Goal: Information Seeking & Learning: Learn about a topic

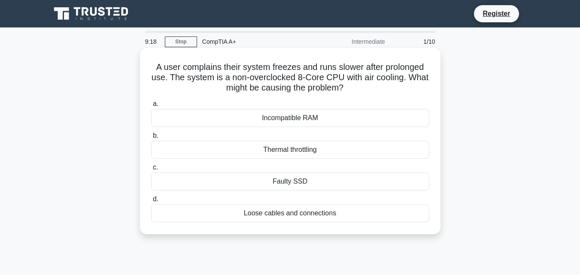
click at [318, 180] on div "Faulty SSD" at bounding box center [290, 182] width 278 height 18
click at [151, 171] on input "c. Faulty SSD" at bounding box center [151, 168] width 0 height 6
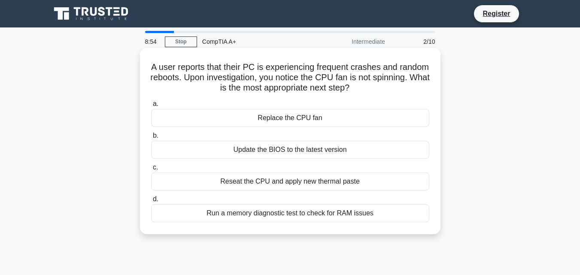
click at [336, 119] on div "Replace the CPU fan" at bounding box center [290, 118] width 278 height 18
click at [151, 107] on input "a. Replace the CPU fan" at bounding box center [151, 104] width 0 height 6
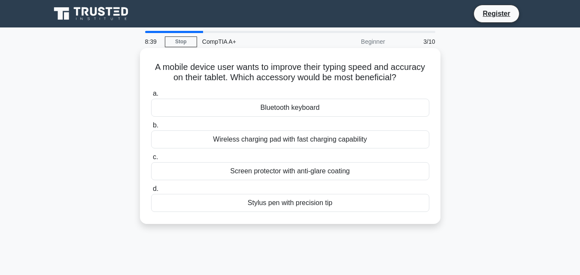
click at [343, 111] on div "Bluetooth keyboard" at bounding box center [290, 108] width 278 height 18
click at [151, 97] on input "a. Bluetooth keyboard" at bounding box center [151, 94] width 0 height 6
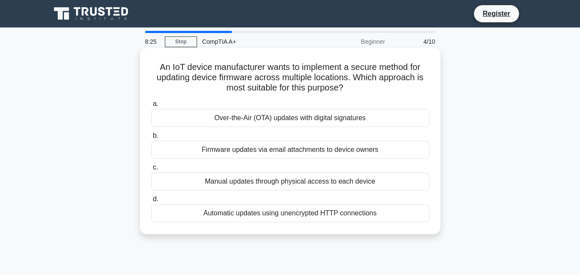
click at [390, 116] on div "Over-the-Air (OTA) updates with digital signatures" at bounding box center [290, 118] width 278 height 18
click at [151, 107] on input "a. Over-the-Air (OTA) updates with digital signatures" at bounding box center [151, 104] width 0 height 6
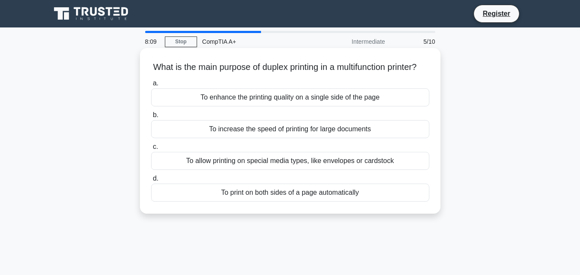
click at [366, 202] on div "To print on both sides of a page automatically" at bounding box center [290, 193] width 278 height 18
click at [151, 182] on input "d. To print on both sides of a page automatically" at bounding box center [151, 179] width 0 height 6
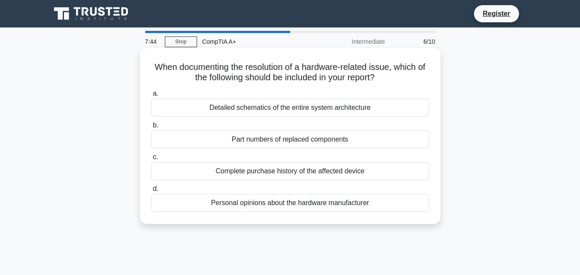
click at [374, 140] on div "Part numbers of replaced components" at bounding box center [290, 140] width 278 height 18
click at [151, 128] on input "b. Part numbers of replaced components" at bounding box center [151, 126] width 0 height 6
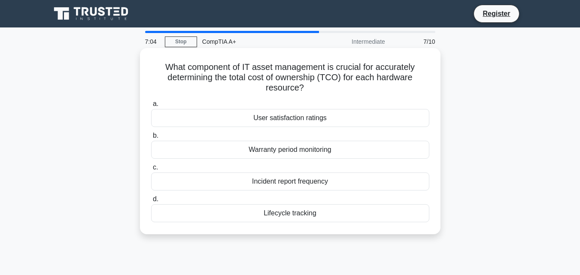
click at [342, 220] on div "Lifecycle tracking" at bounding box center [290, 213] width 278 height 18
click at [151, 202] on input "d. Lifecycle tracking" at bounding box center [151, 200] width 0 height 6
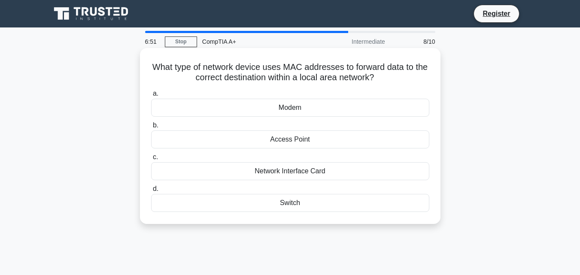
click at [326, 202] on div "Switch" at bounding box center [290, 203] width 278 height 18
click at [151, 192] on input "d. Switch" at bounding box center [151, 189] width 0 height 6
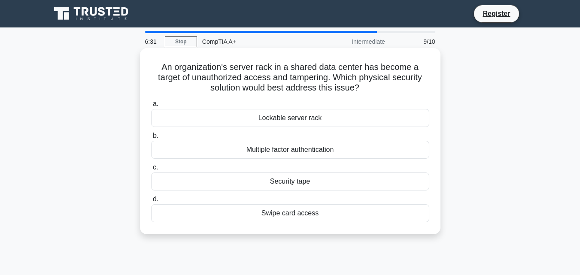
click at [332, 118] on div "Lockable server rack" at bounding box center [290, 118] width 278 height 18
click at [151, 107] on input "a. Lockable server rack" at bounding box center [151, 104] width 0 height 6
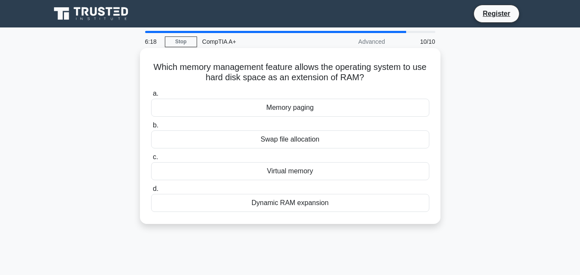
click at [320, 170] on div "Virtual memory" at bounding box center [290, 171] width 278 height 18
click at [151, 160] on input "c. Virtual memory" at bounding box center [151, 158] width 0 height 6
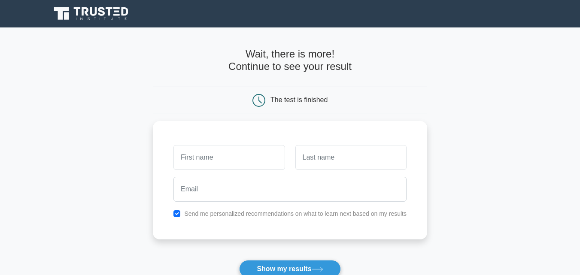
scroll to position [43, 0]
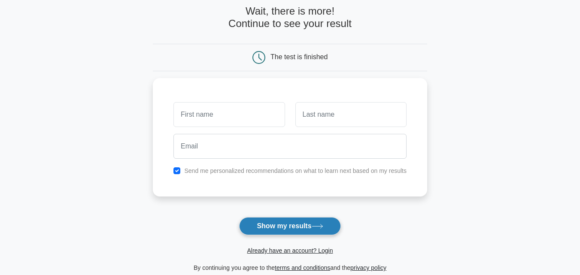
click at [297, 226] on button "Show my results" at bounding box center [289, 226] width 101 height 18
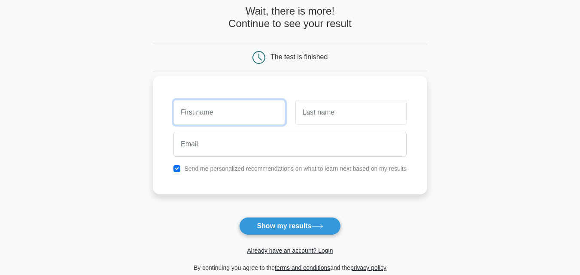
click at [238, 113] on input "text" at bounding box center [229, 112] width 111 height 25
type input "jake"
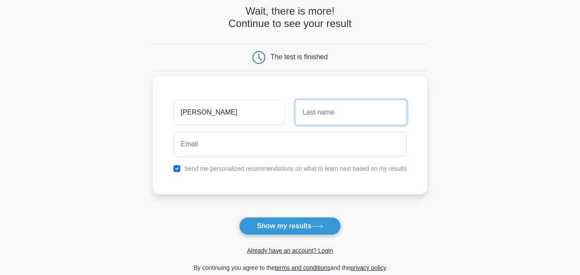
click at [328, 107] on input "text" at bounding box center [351, 112] width 111 height 25
type input "paul"
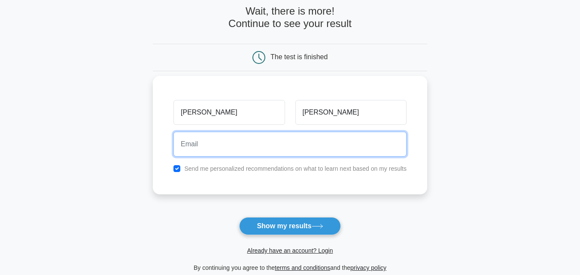
click at [294, 146] on input "email" at bounding box center [290, 144] width 233 height 25
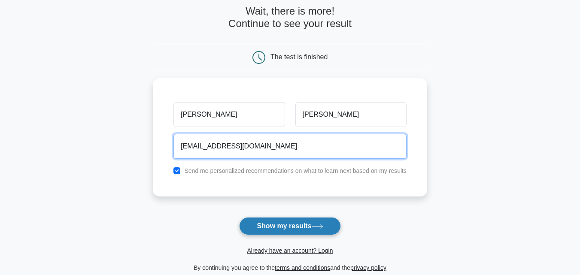
type input "jakepaul@prime.co.za"
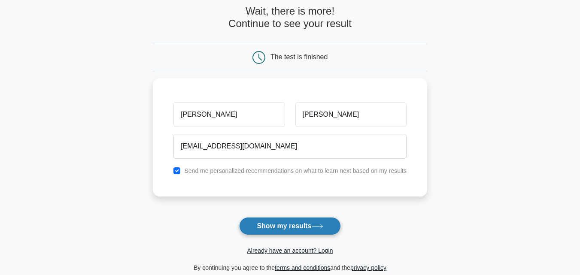
click at [291, 230] on button "Show my results" at bounding box center [289, 226] width 101 height 18
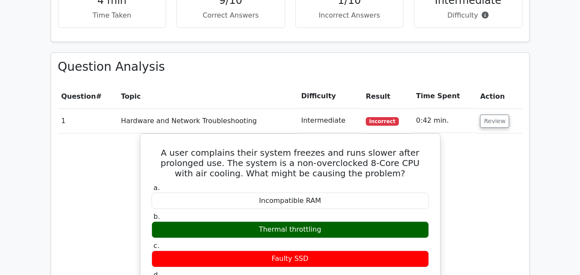
scroll to position [472, 0]
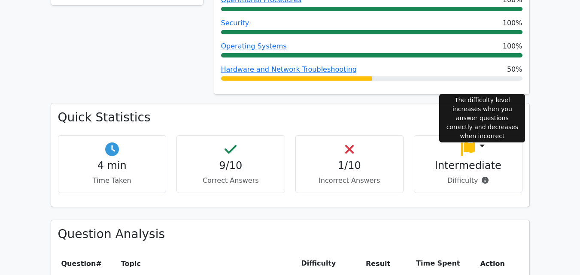
click at [485, 177] on icon at bounding box center [485, 180] width 7 height 7
